Goal: Obtain resource: Download file/media

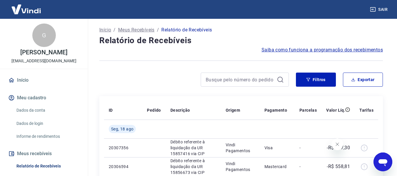
scroll to position [88, 0]
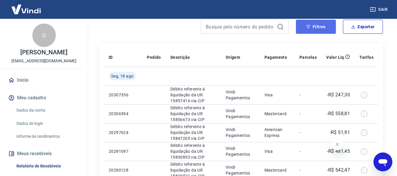
click at [314, 30] on button "Filtros" at bounding box center [316, 27] width 40 height 14
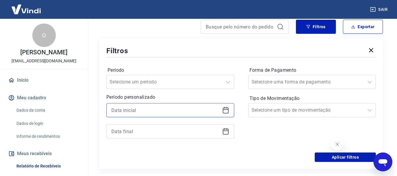
click at [151, 114] on input at bounding box center [165, 110] width 108 height 9
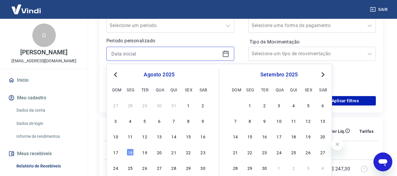
scroll to position [147, 0]
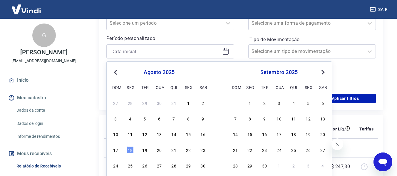
click at [177, 134] on div "10 11 12 13 14 15 16" at bounding box center [159, 134] width 96 height 9
click at [174, 135] on div "14" at bounding box center [173, 133] width 7 height 7
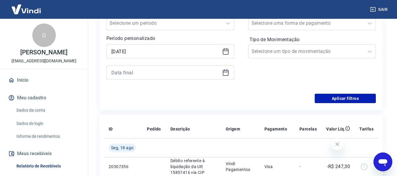
type input "[DATE]"
drag, startPoint x: 152, startPoint y: 75, endPoint x: 151, endPoint y: 68, distance: 8.1
click at [152, 75] on input at bounding box center [165, 72] width 108 height 9
click at [151, 67] on div at bounding box center [170, 73] width 128 height 14
click at [149, 71] on input at bounding box center [165, 72] width 108 height 9
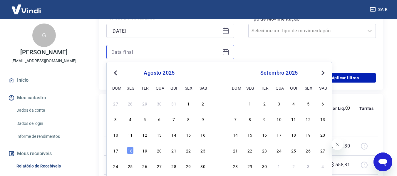
scroll to position [176, 0]
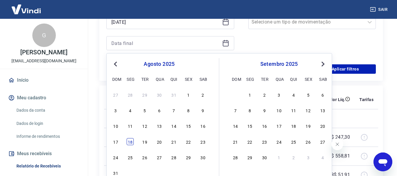
click at [129, 143] on div "18" at bounding box center [130, 141] width 7 height 7
type input "[DATE]"
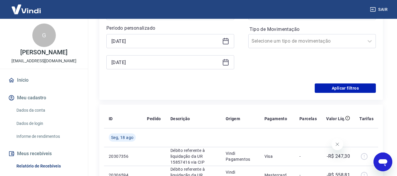
scroll to position [118, 0]
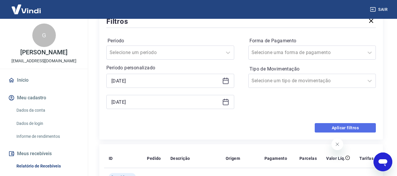
click at [342, 126] on button "Aplicar filtros" at bounding box center [345, 127] width 61 height 9
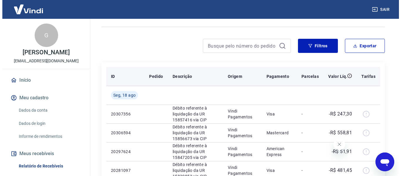
scroll to position [59, 0]
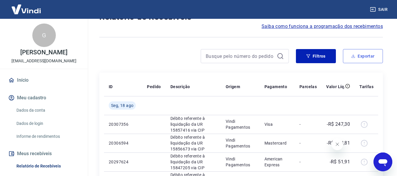
click at [372, 57] on button "Exportar" at bounding box center [363, 56] width 40 height 14
type input "[DATE]"
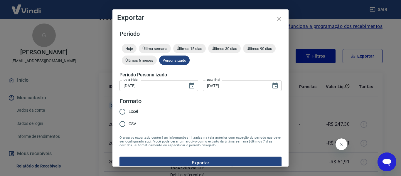
click at [139, 110] on div "Excel CSV" at bounding box center [131, 118] width 23 height 26
click at [137, 110] on span "Excel" at bounding box center [133, 111] width 9 height 6
click at [129, 110] on input "Excel" at bounding box center [122, 111] width 12 height 12
radio input "true"
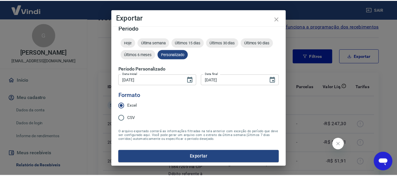
scroll to position [7, 0]
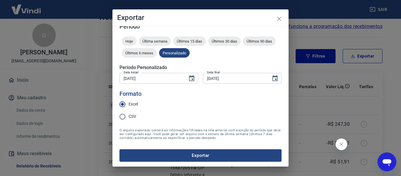
click at [199, 152] on button "Exportar" at bounding box center [201, 155] width 162 height 12
